Goal: Find specific page/section: Find specific page/section

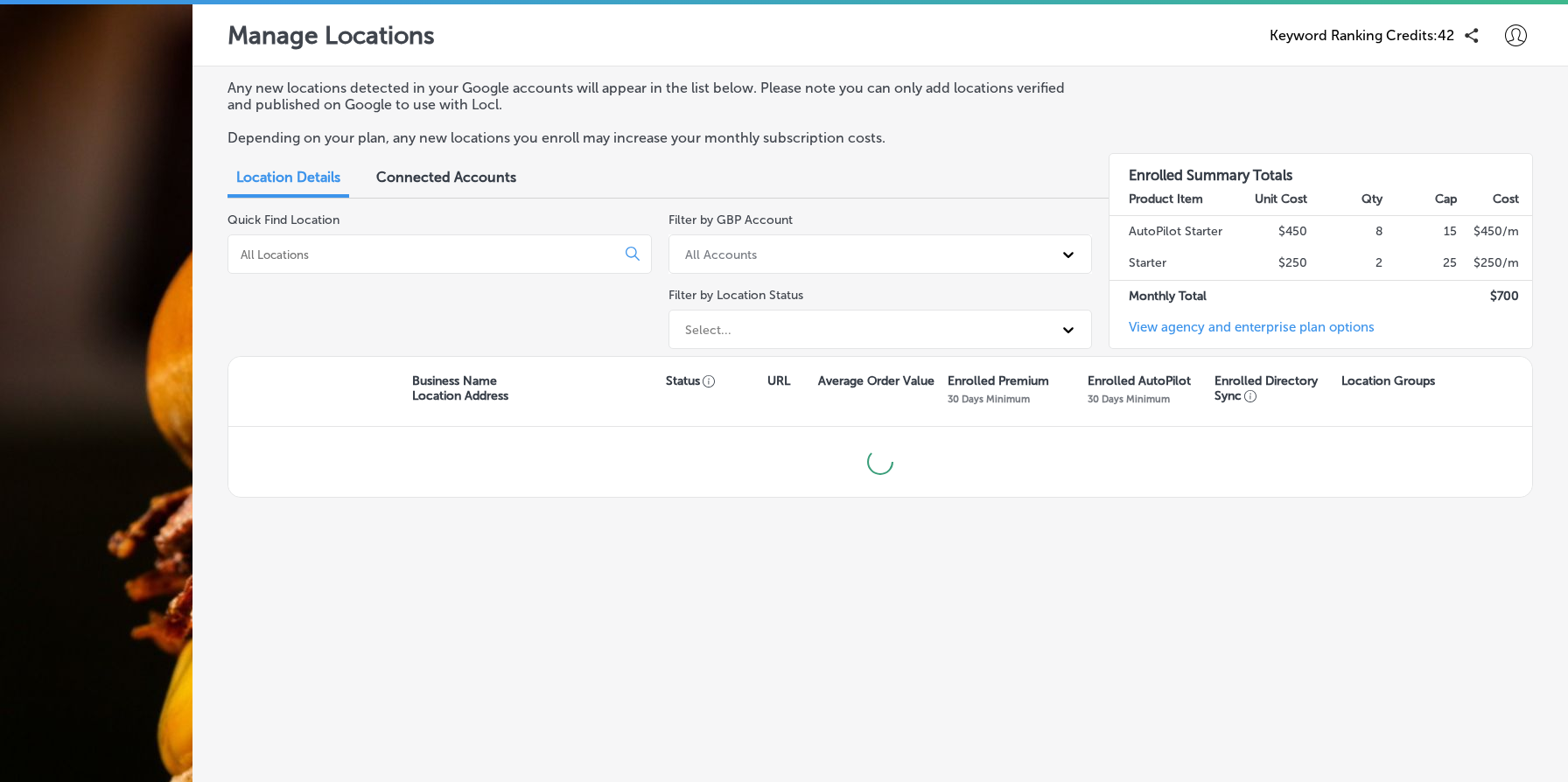
click at [487, 185] on span "Connected Accounts" at bounding box center [446, 177] width 140 height 17
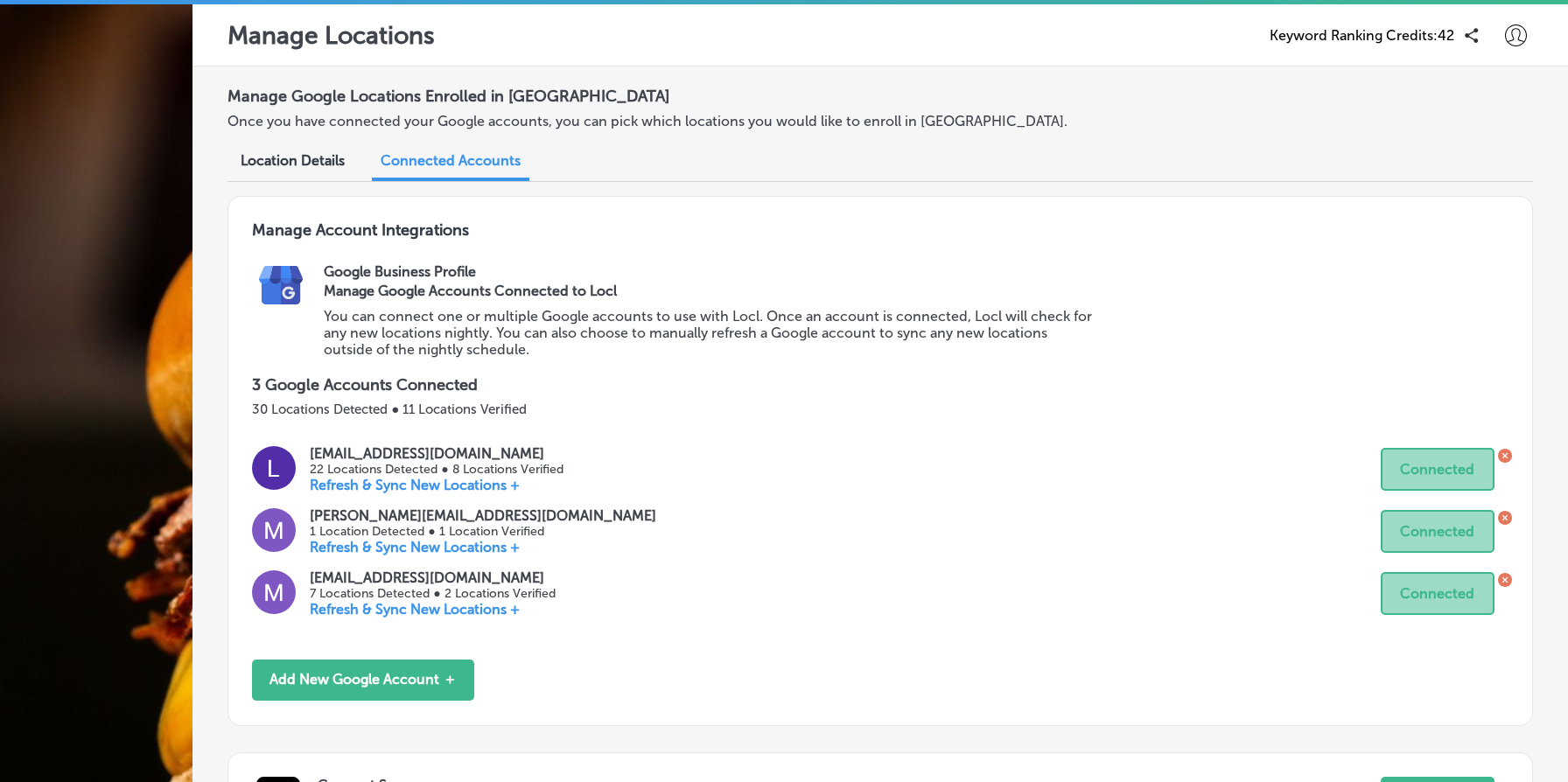
scroll to position [794, 0]
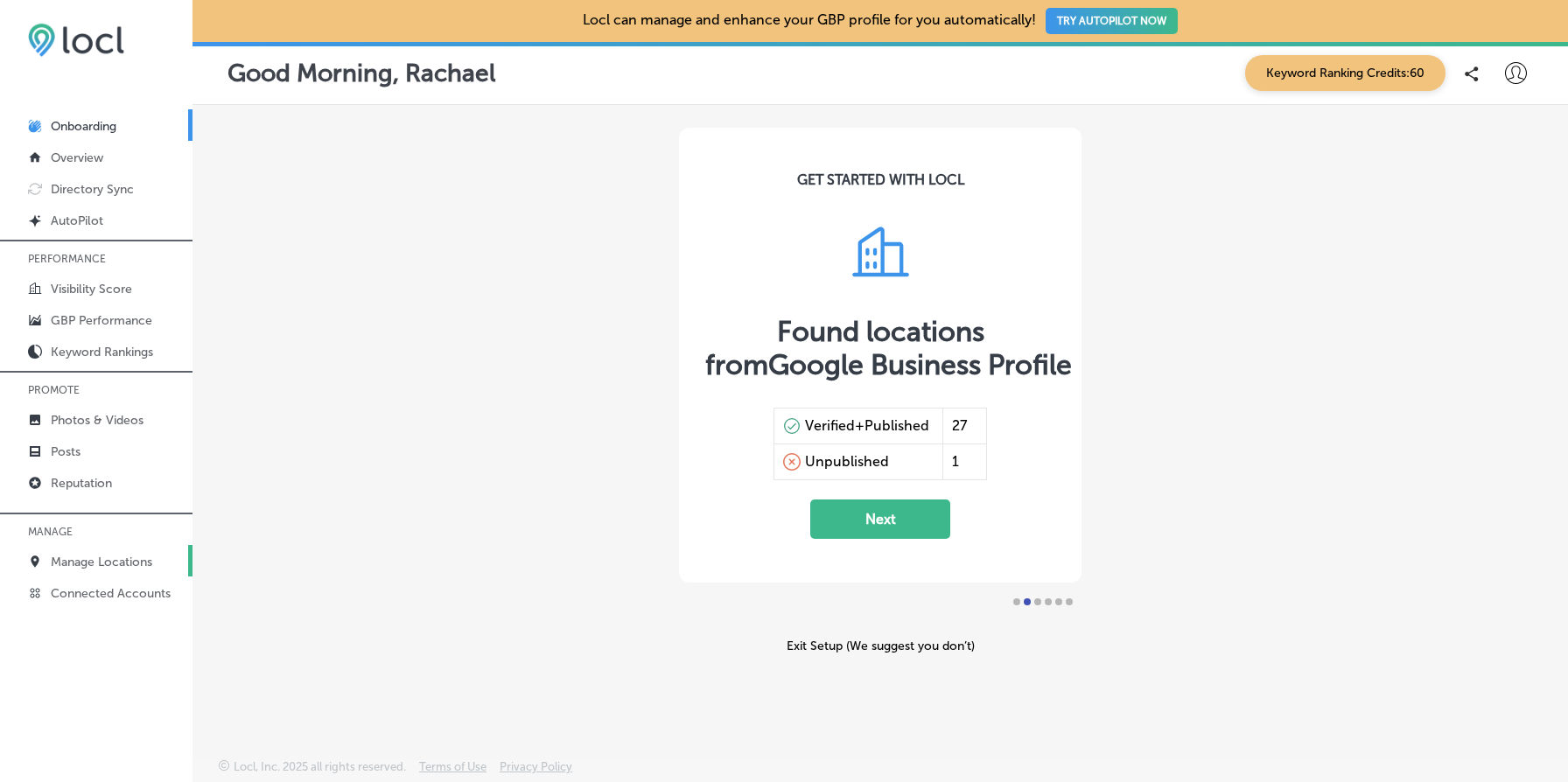
click at [122, 550] on link "Manage Locations" at bounding box center [96, 561] width 193 height 31
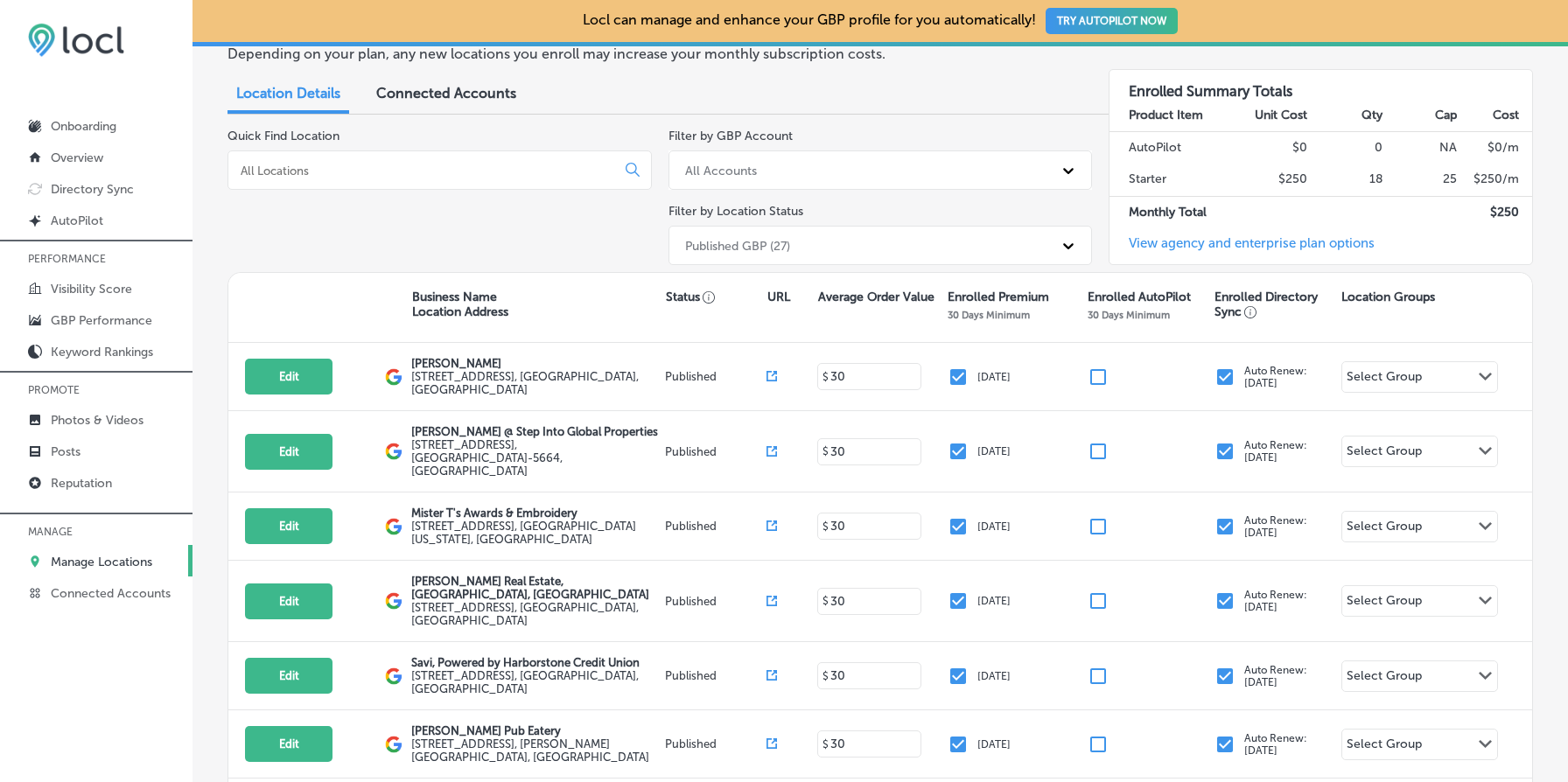
scroll to position [222, 0]
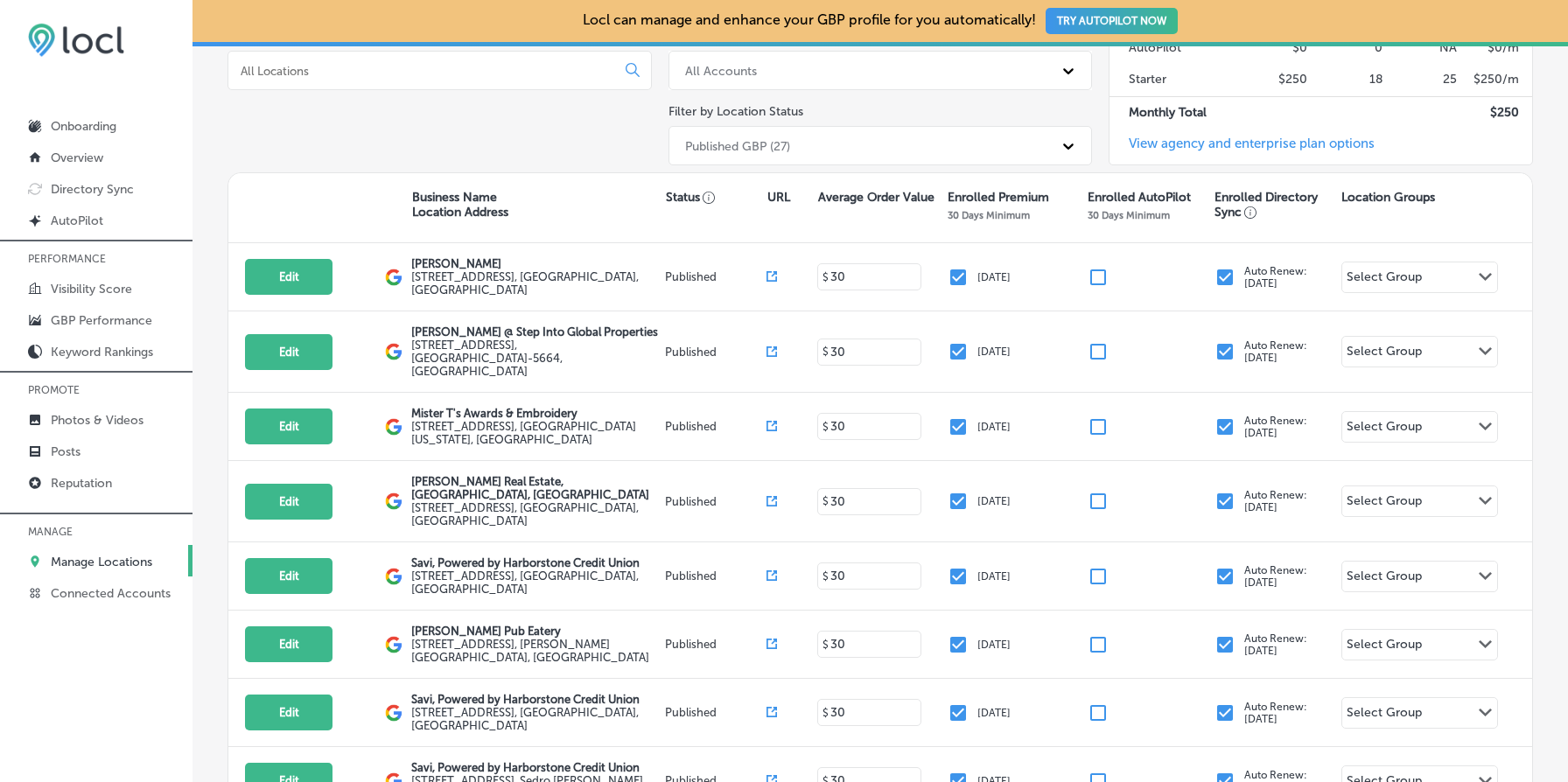
click at [569, 69] on input at bounding box center [425, 70] width 373 height 16
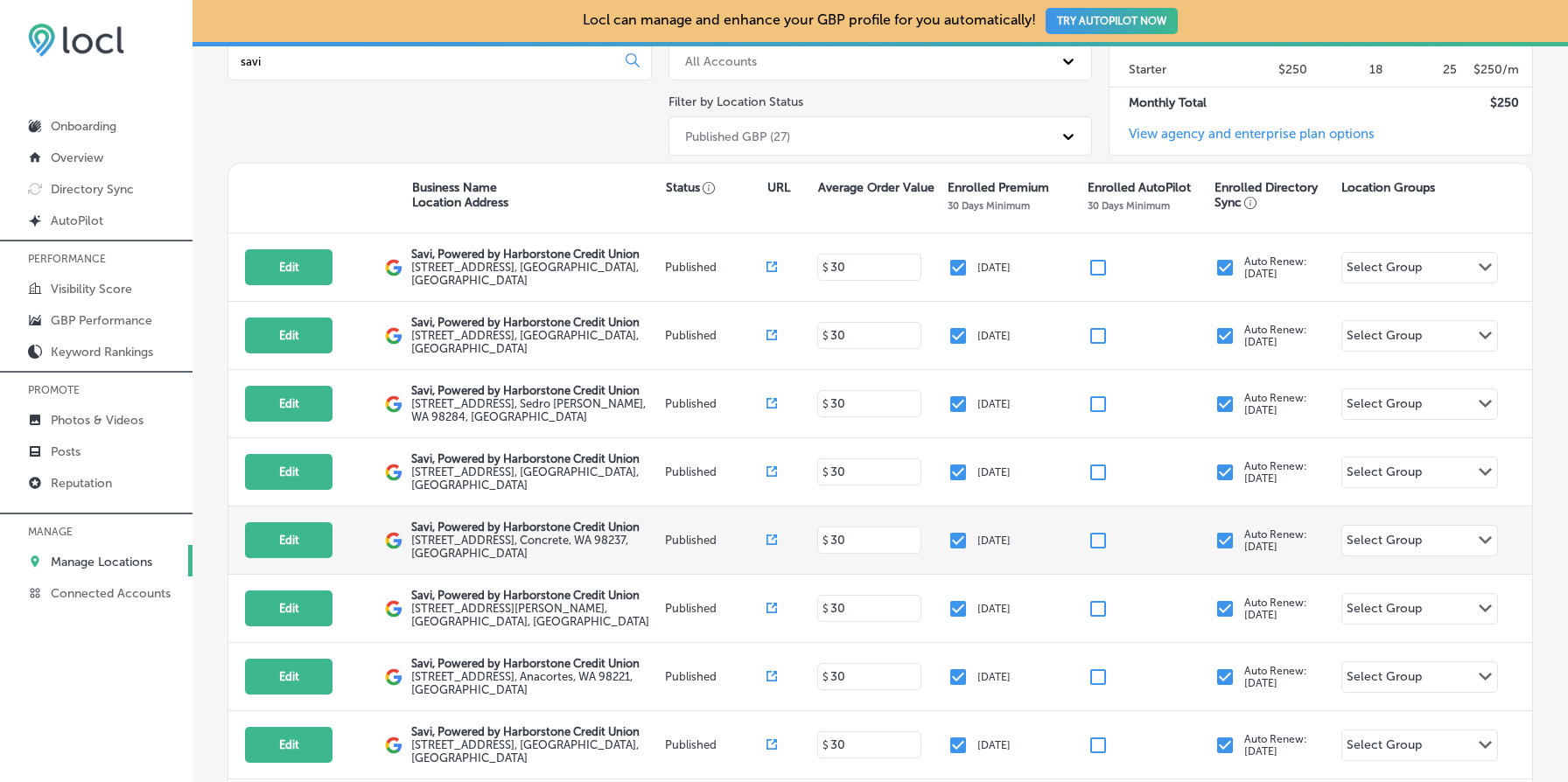
scroll to position [47, 0]
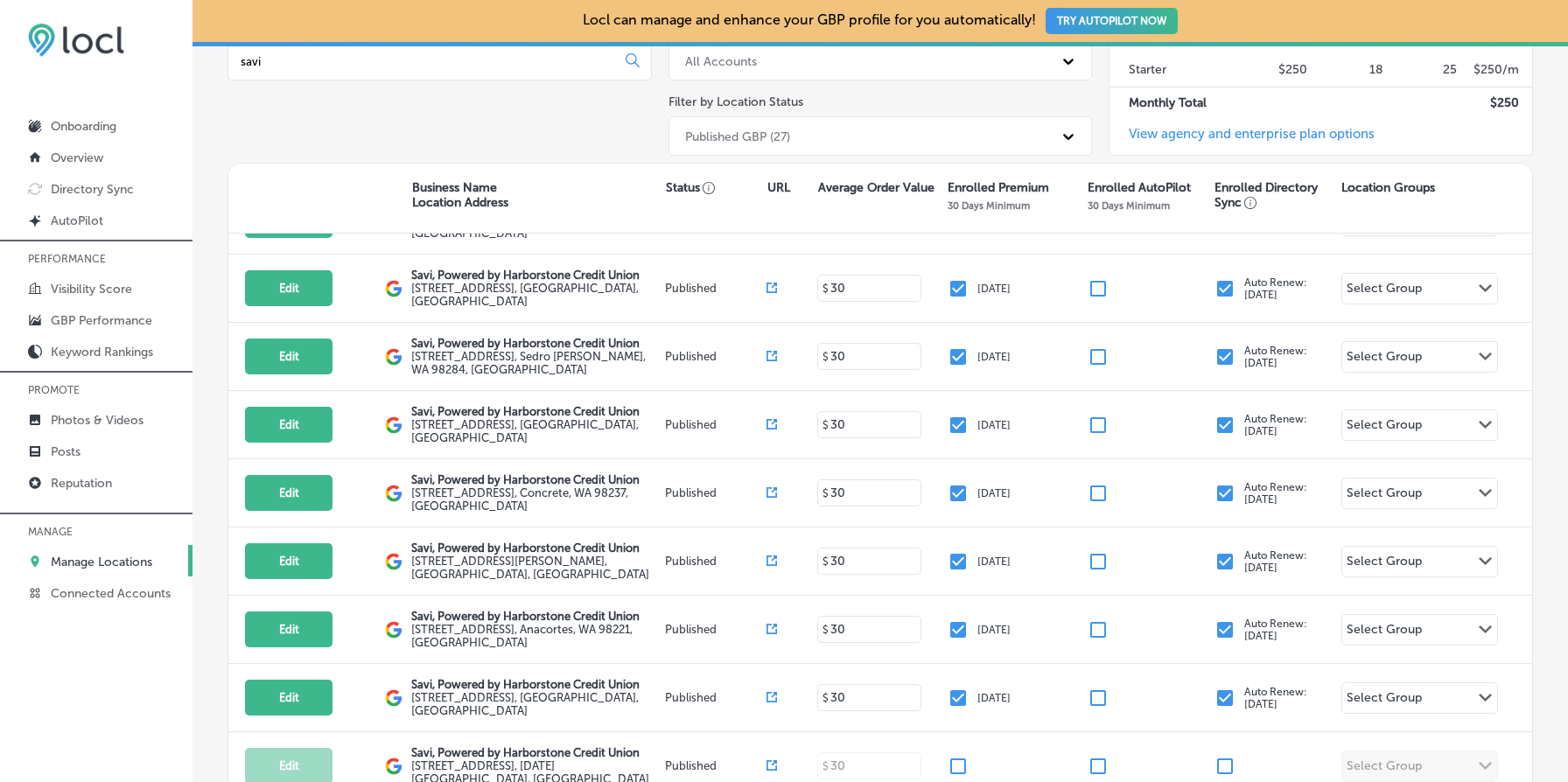
type input "savi"
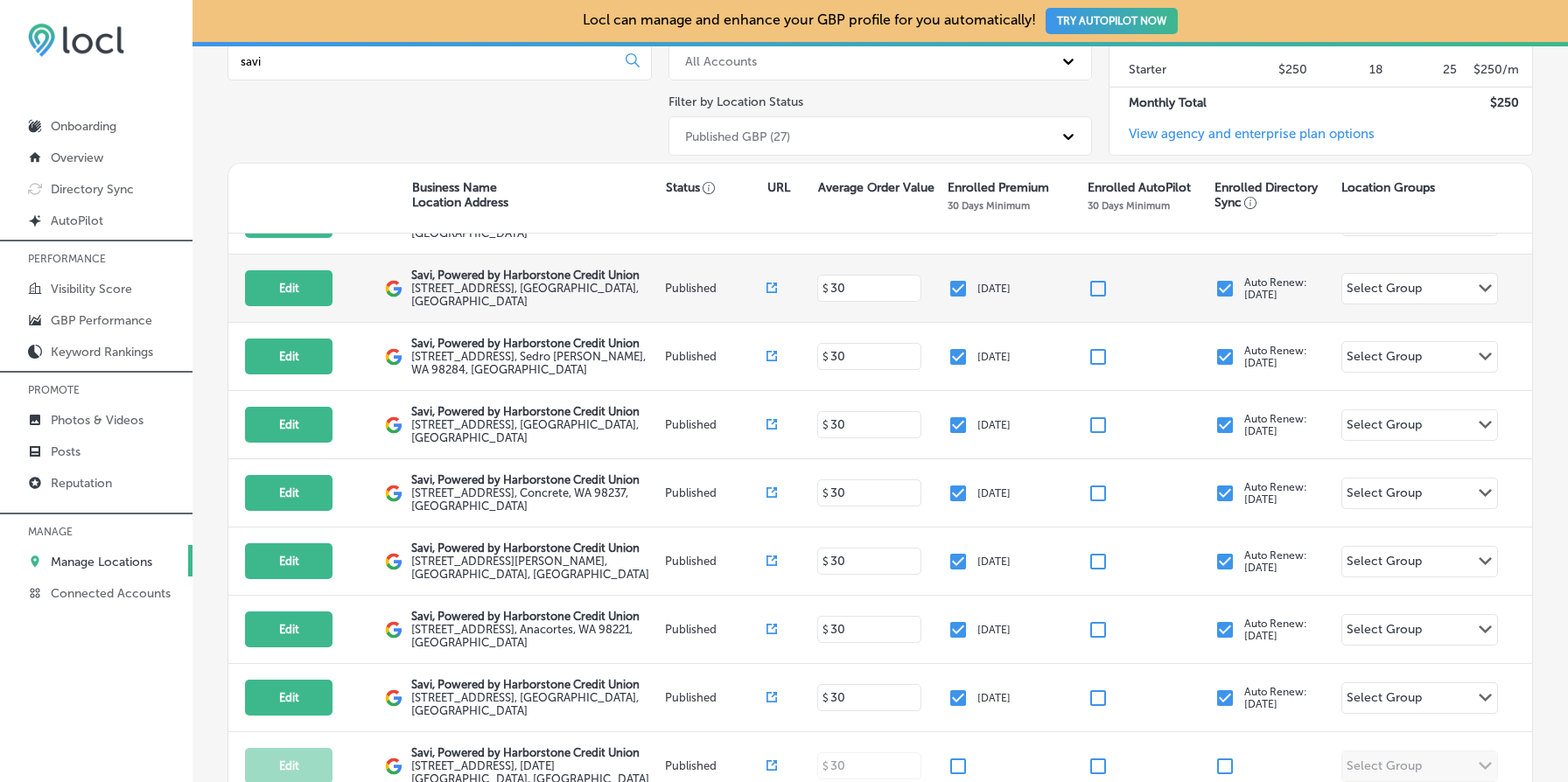
click at [512, 268] on p "Savi, Powered by Harborstone Credit Union" at bounding box center [535, 275] width 249 height 13
copy div "Savi, Powered by Harborstone Credit Union"
click at [421, 281] on label "1725 E College Way , Mount Vernon, WA 98273, US" at bounding box center [535, 294] width 249 height 26
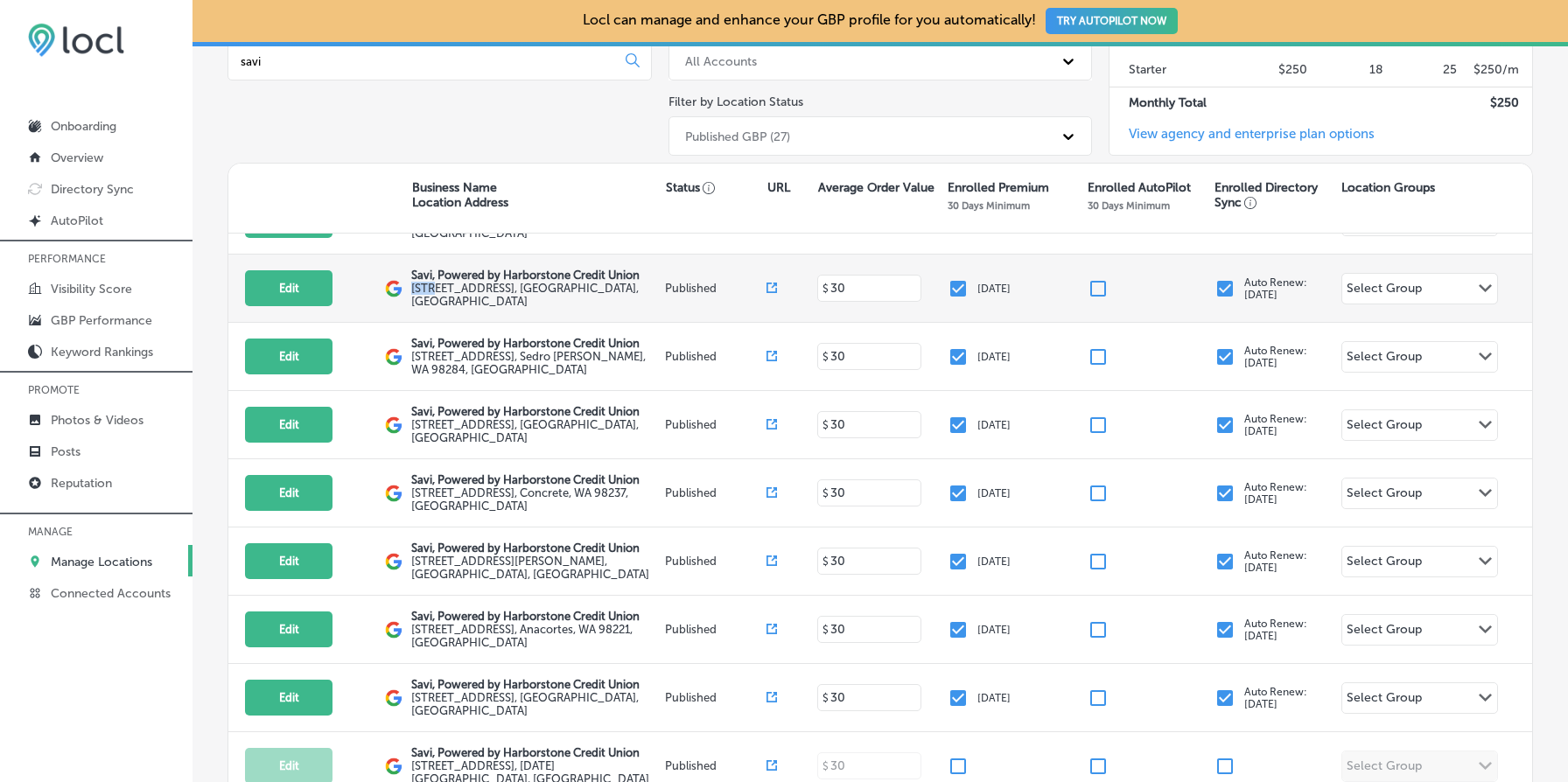
click at [421, 281] on label "1725 E College Way , Mount Vernon, WA 98273, US" at bounding box center [535, 294] width 249 height 26
copy label "1725 E College Way , Mount Vernon, WA 98273, US"
click at [536, 270] on p "Savi, Powered by Harborstone Credit Union" at bounding box center [535, 275] width 249 height 13
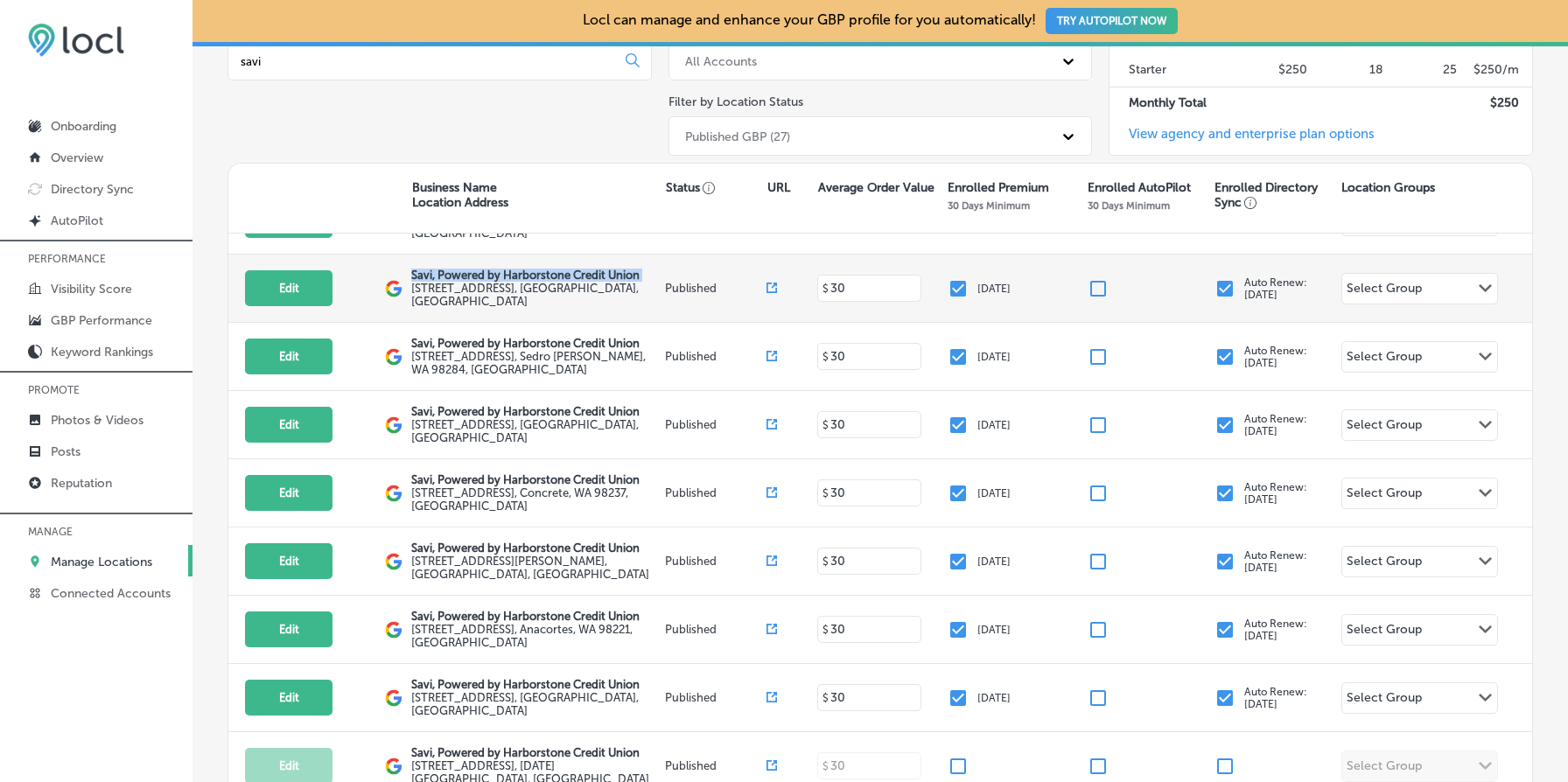
click at [536, 270] on p "Savi, Powered by Harborstone Credit Union" at bounding box center [535, 275] width 249 height 13
copy div "Savi, Powered by Harborstone Credit Union"
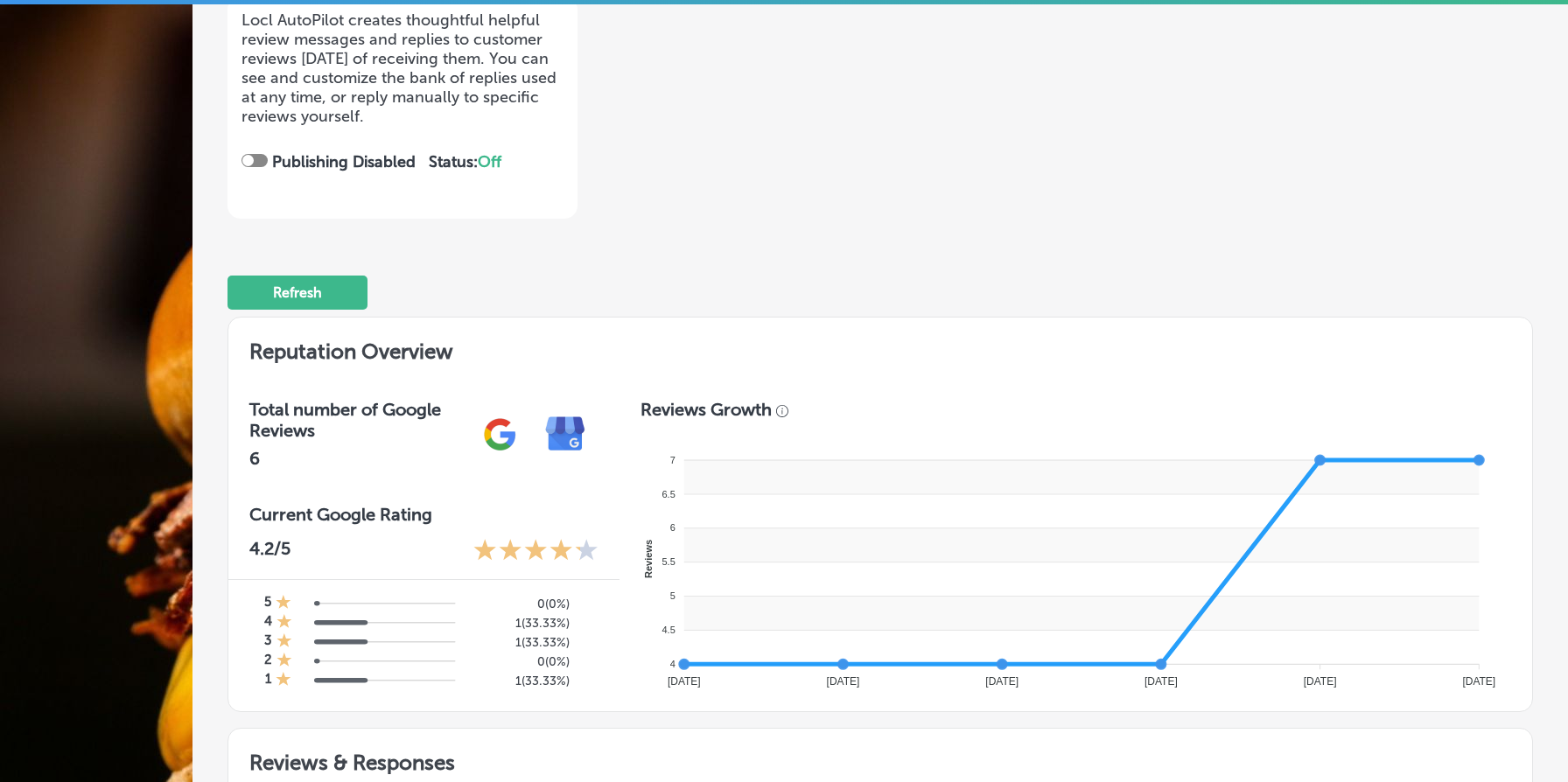
scroll to position [330, 0]
